Goal: Information Seeking & Learning: Learn about a topic

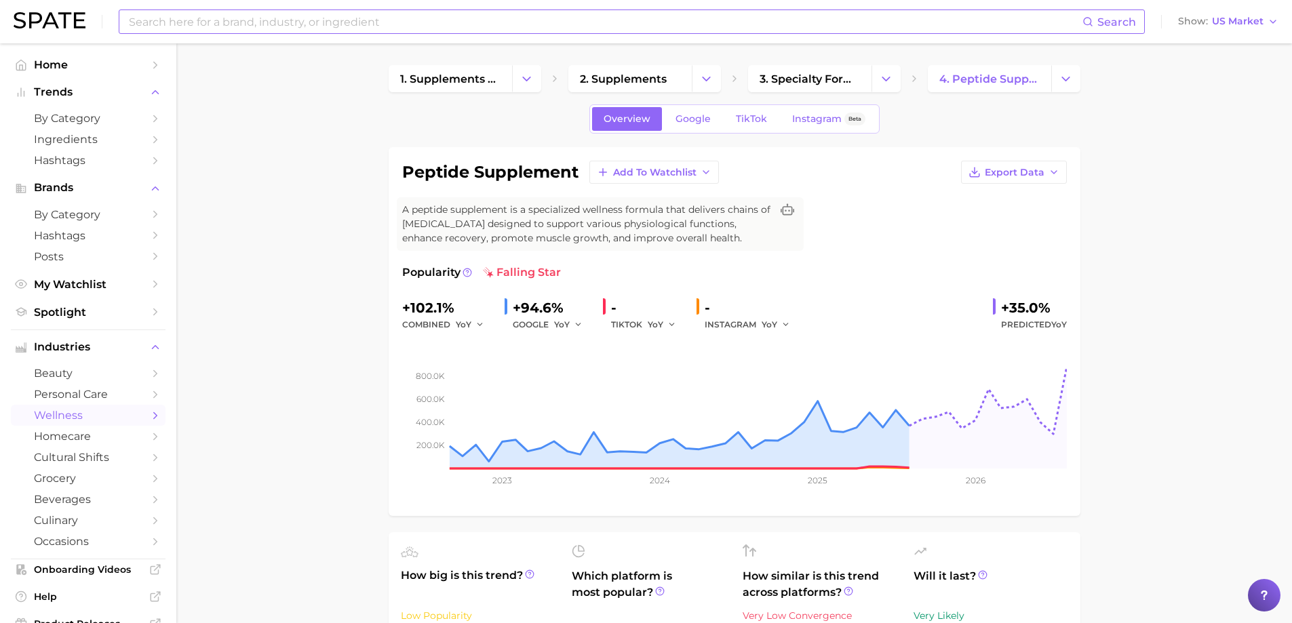
click at [486, 17] on input at bounding box center [604, 21] width 955 height 23
drag, startPoint x: 243, startPoint y: 23, endPoint x: 112, endPoint y: 18, distance: 131.6
click at [115, 18] on div "coastal v Search No results for " coastal v " Suggest Show US Market" at bounding box center [646, 21] width 1265 height 43
click at [718, 55] on button "Suggest" at bounding box center [707, 56] width 78 height 22
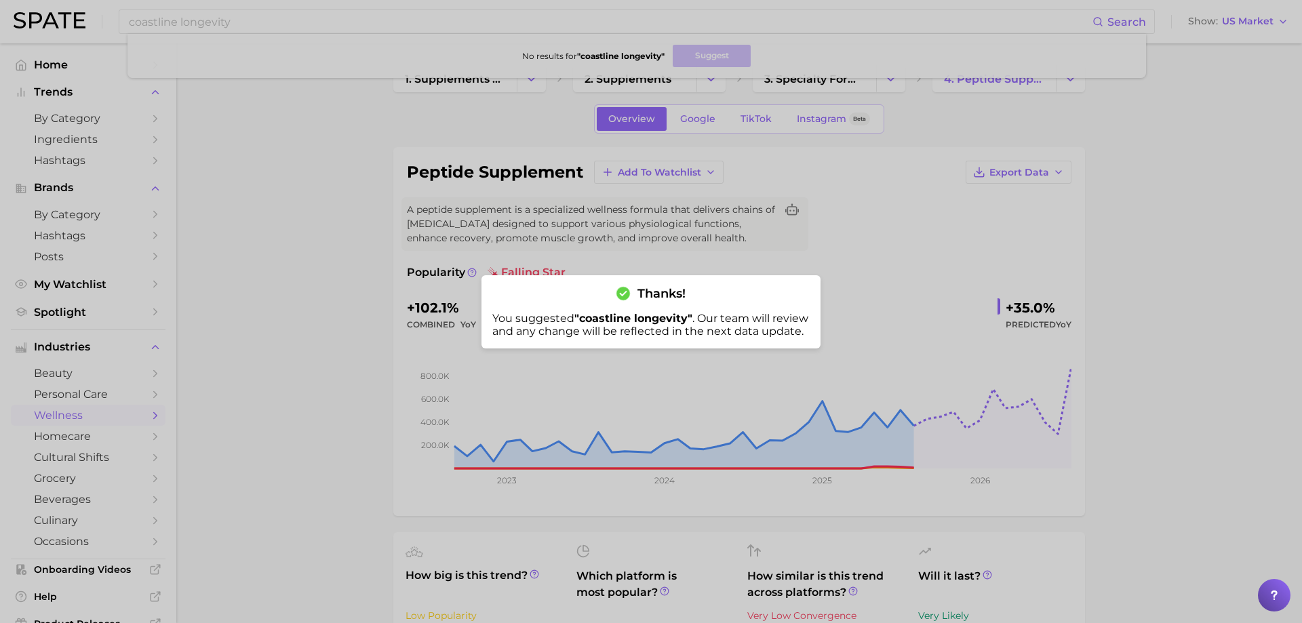
click at [237, 24] on div at bounding box center [651, 311] width 1302 height 623
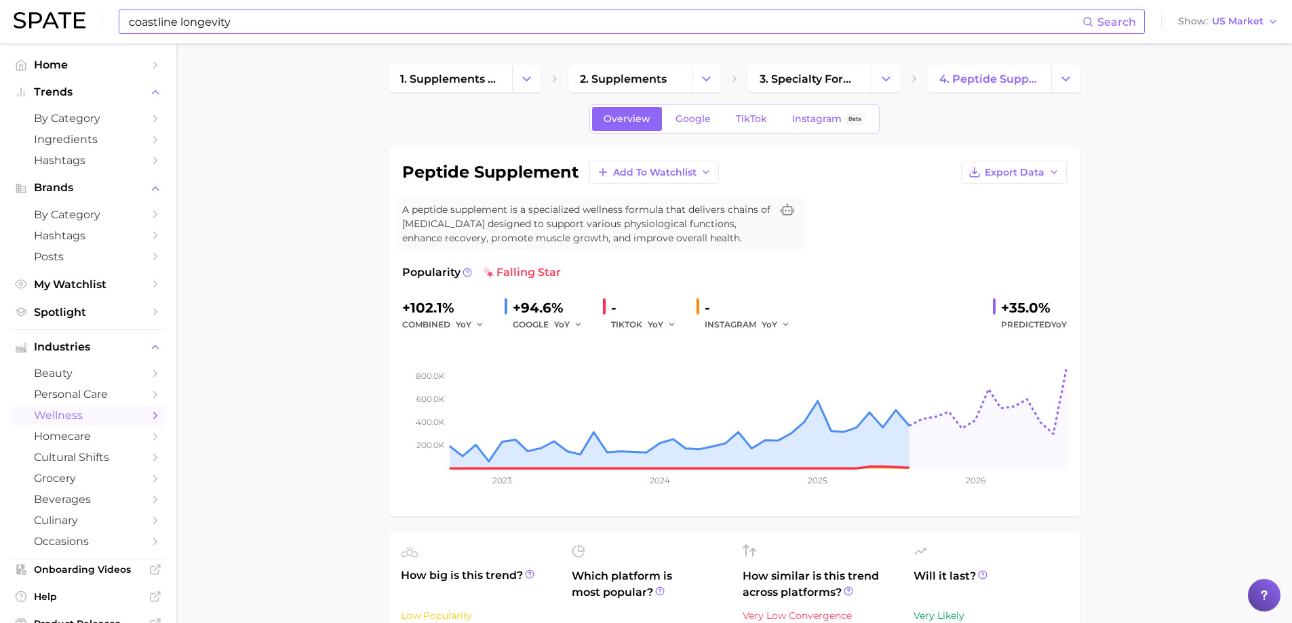
click at [186, 23] on input "coastline longevity" at bounding box center [604, 21] width 955 height 23
type input "l"
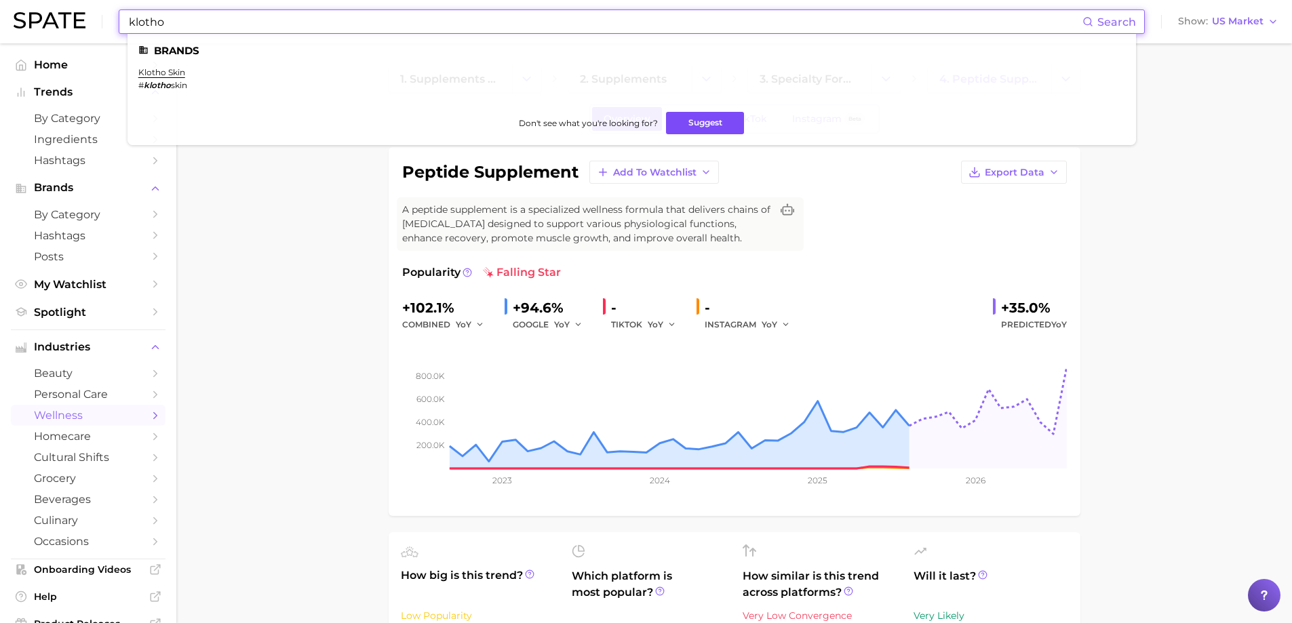
click at [715, 118] on button "Suggest" at bounding box center [705, 123] width 78 height 22
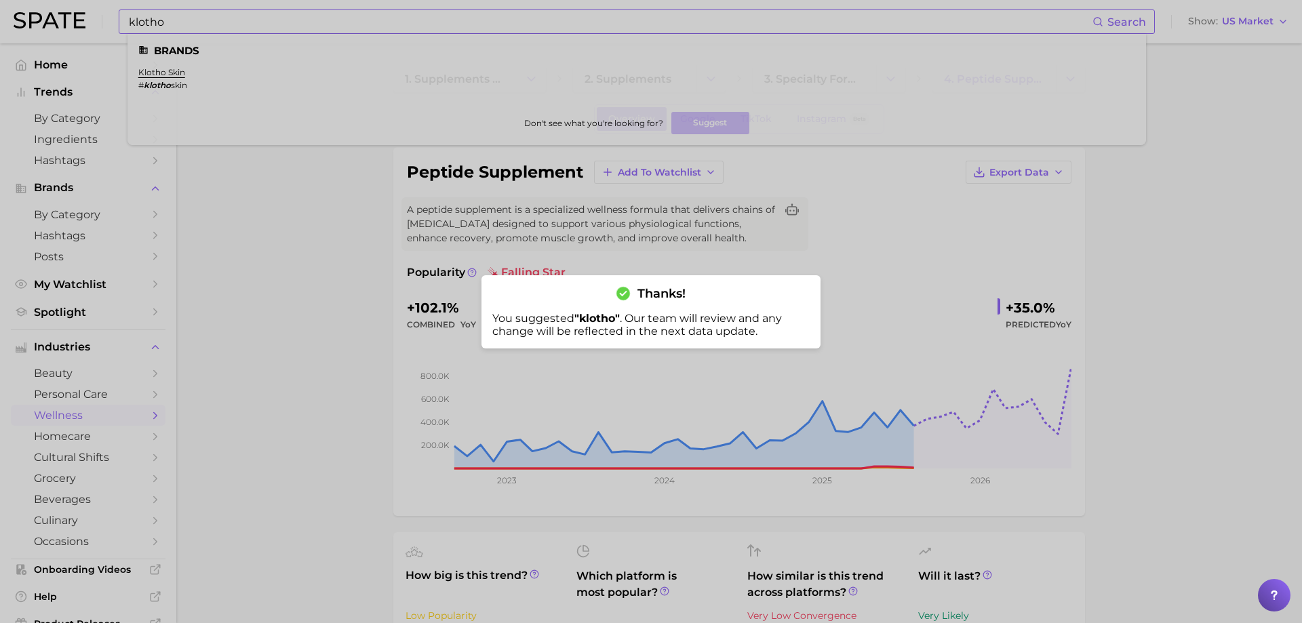
drag, startPoint x: 178, startPoint y: 24, endPoint x: 136, endPoint y: 20, distance: 41.6
click at [62, 12] on body "klotho Search Brands klotho skin # klotho skin Don't see what you're looking fo…" at bounding box center [651, 311] width 1302 height 623
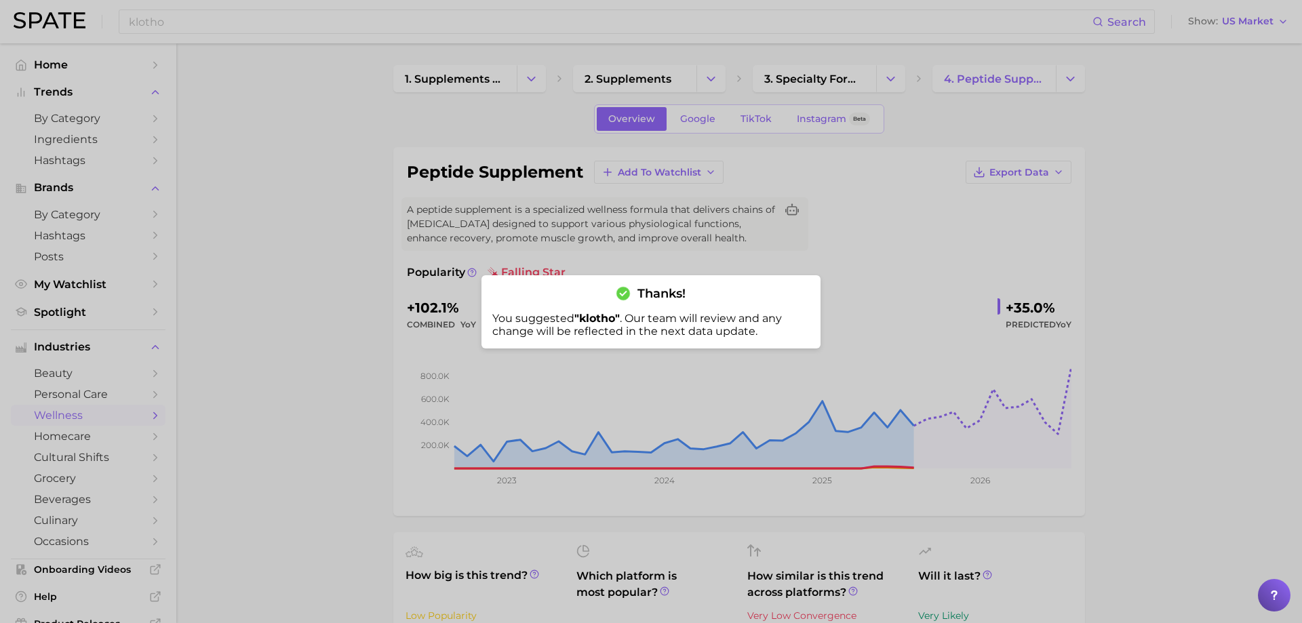
click at [384, 306] on div at bounding box center [651, 311] width 1302 height 623
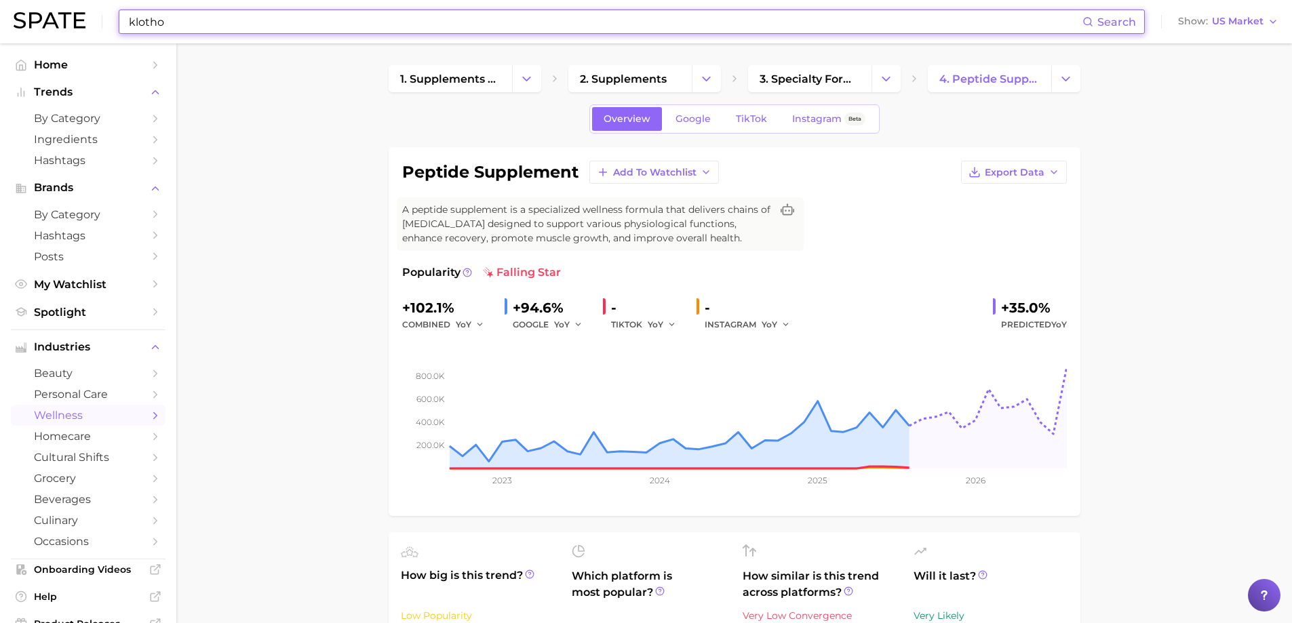
click at [188, 22] on input "klotho" at bounding box center [604, 21] width 955 height 23
drag, startPoint x: 212, startPoint y: 21, endPoint x: 126, endPoint y: 16, distance: 86.3
click at [126, 16] on div "klotho Search" at bounding box center [632, 21] width 1026 height 24
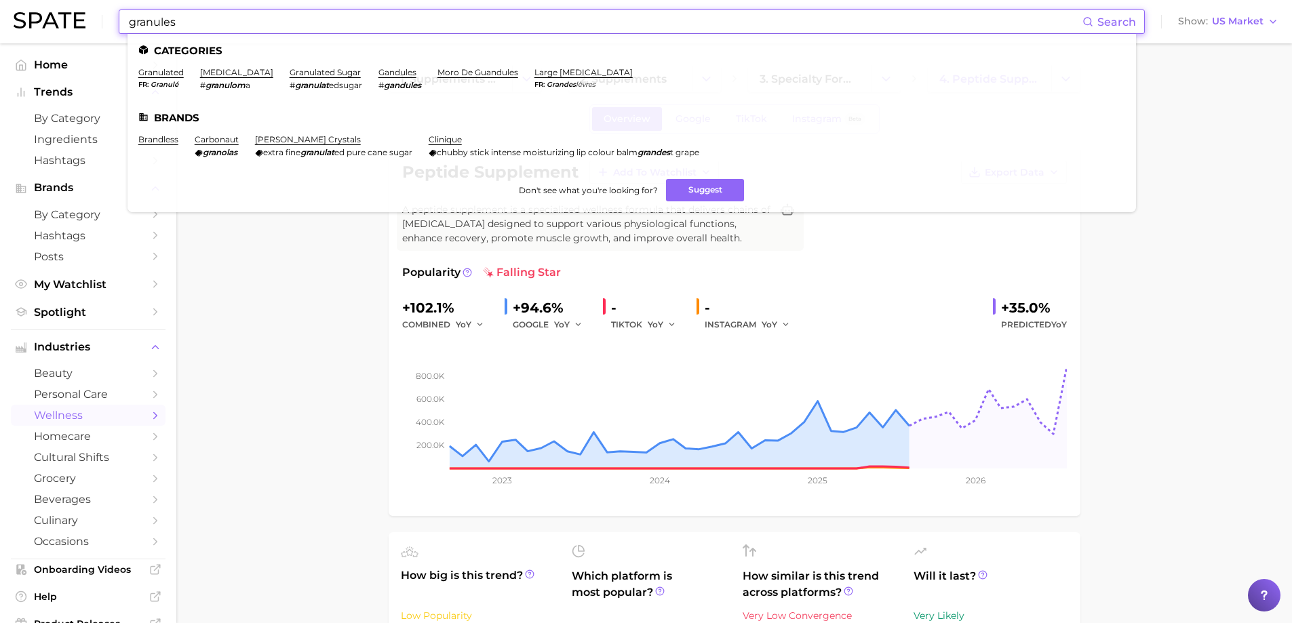
type input "granules"
drag, startPoint x: 244, startPoint y: 22, endPoint x: 105, endPoint y: 17, distance: 139.1
click at [105, 17] on div "granules Search Categories granulated fr granulé [MEDICAL_DATA] # granulom a gr…" at bounding box center [646, 21] width 1265 height 43
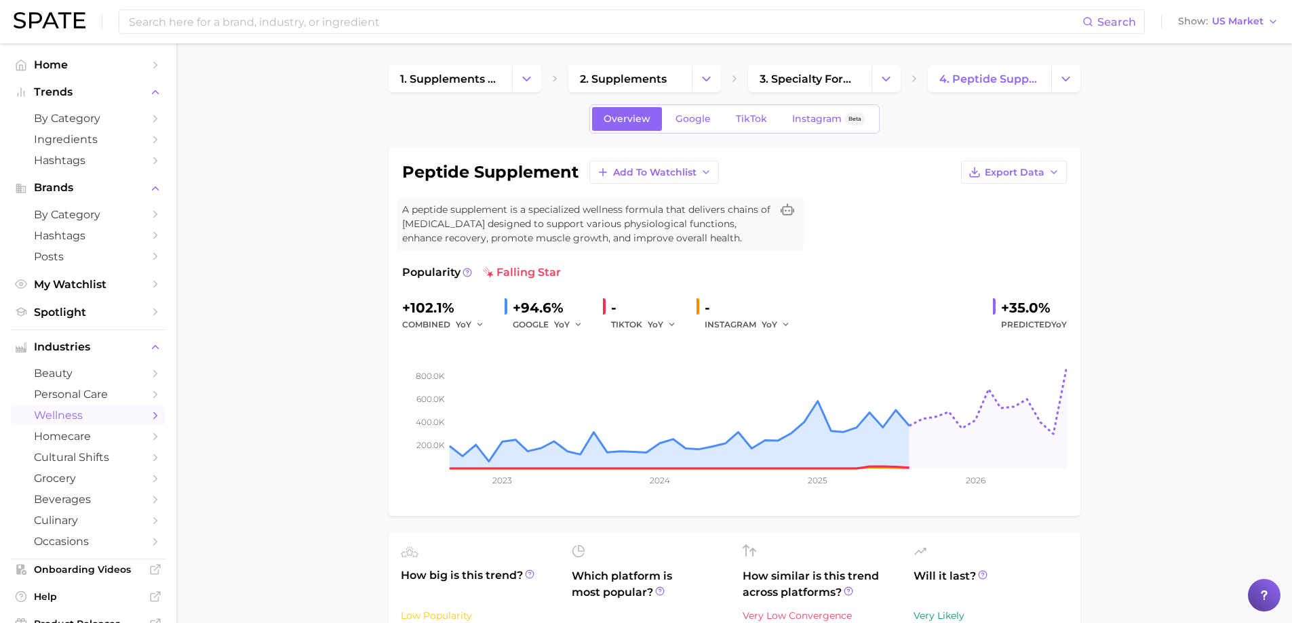
click at [192, 21] on input at bounding box center [604, 21] width 955 height 23
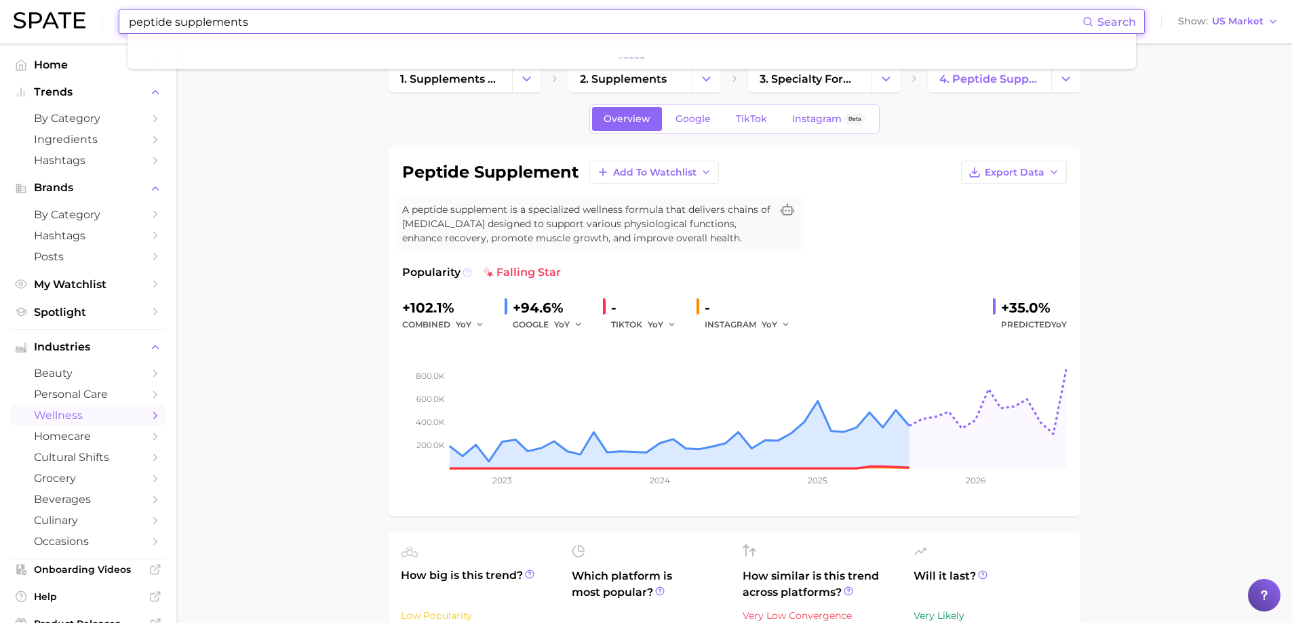
type input "peptide supplements"
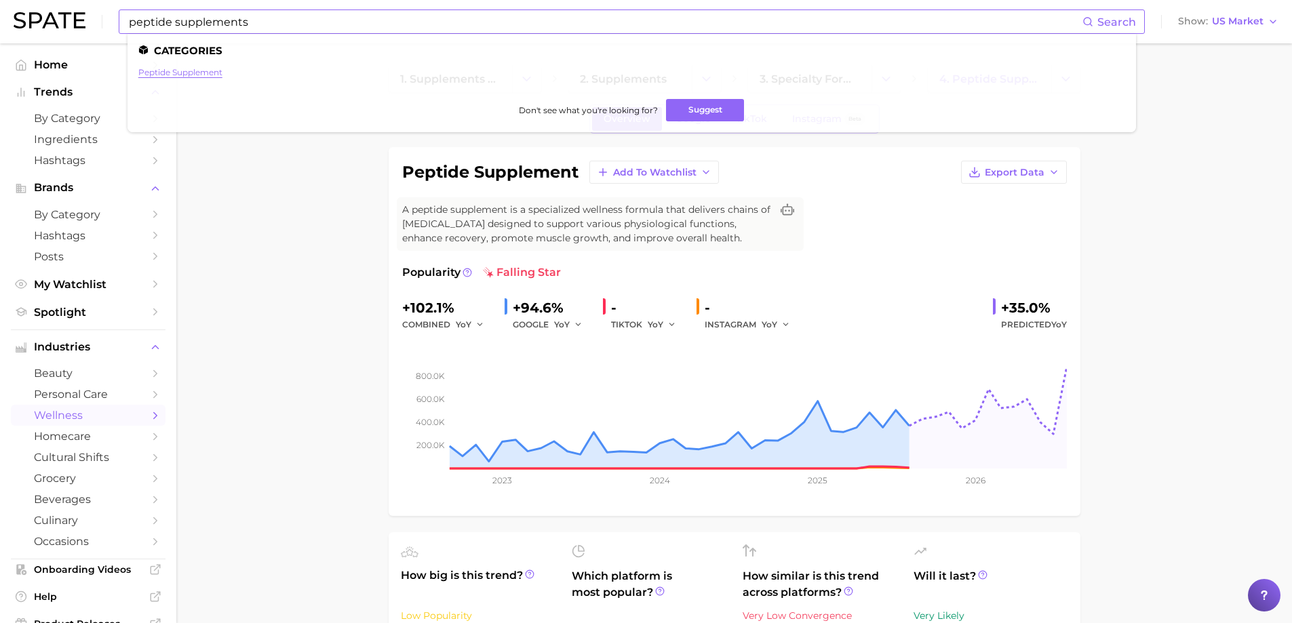
click at [212, 71] on link "peptide supplement" at bounding box center [180, 72] width 84 height 10
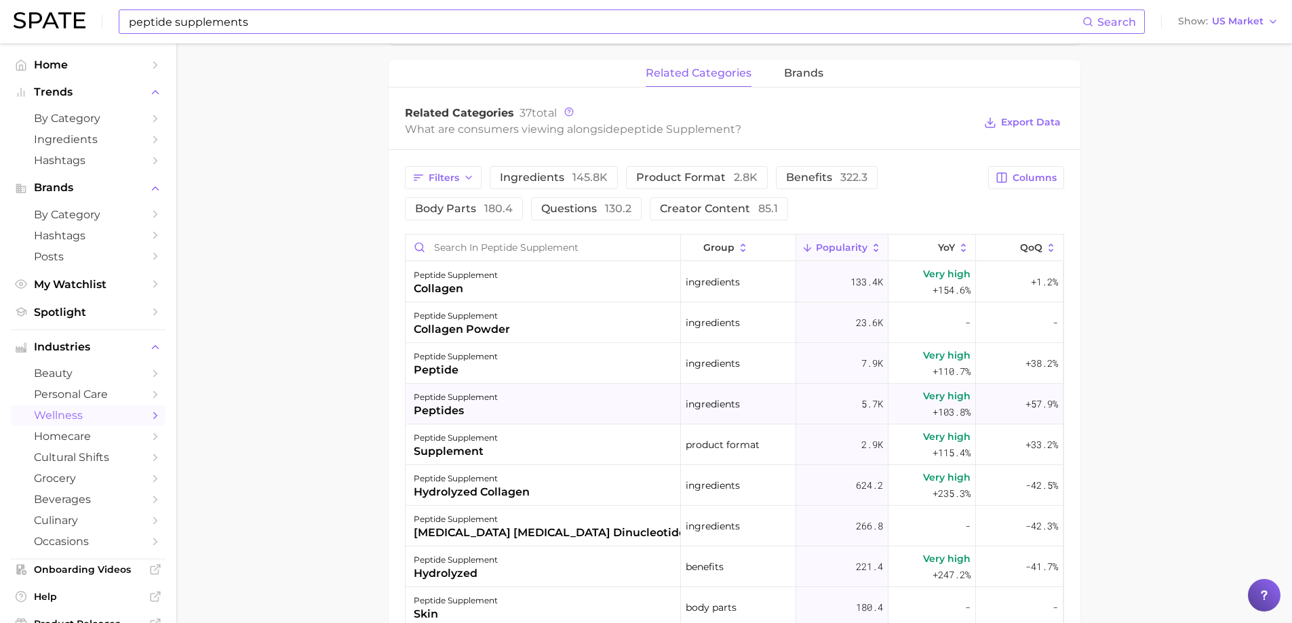
scroll to position [746, 0]
